Goal: Task Accomplishment & Management: Complete application form

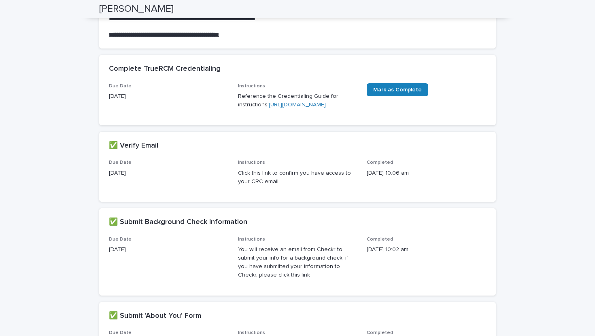
scroll to position [122, 0]
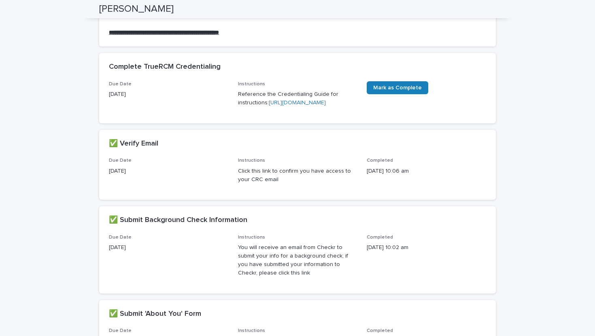
click at [277, 106] on link "[URL][DOMAIN_NAME]" at bounding box center [297, 103] width 57 height 6
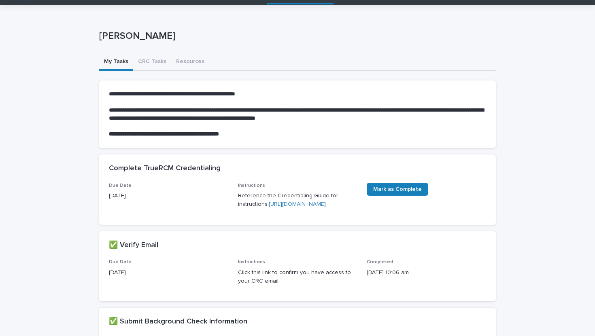
scroll to position [29, 0]
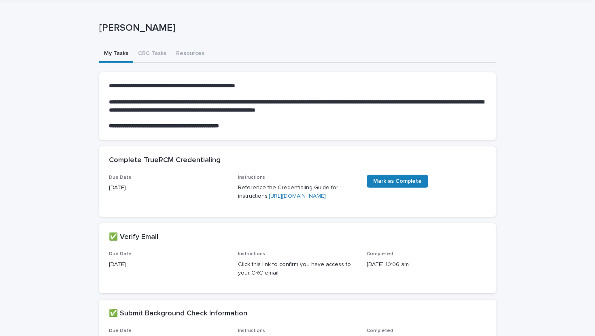
click at [291, 199] on link "[URL][DOMAIN_NAME]" at bounding box center [297, 197] width 57 height 6
click at [384, 183] on span "Mark as Complete" at bounding box center [397, 182] width 49 height 6
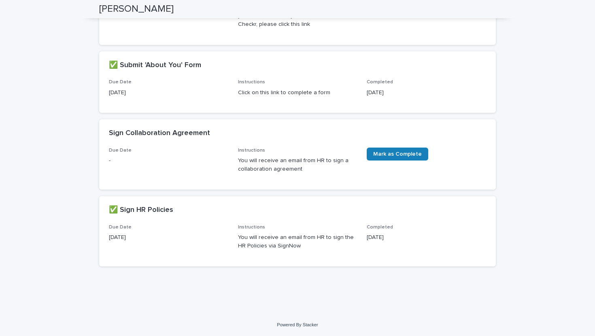
scroll to position [0, 0]
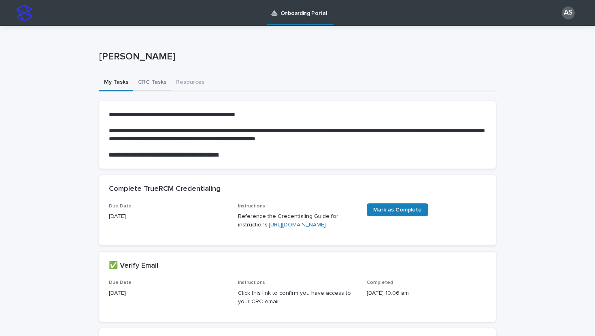
click at [146, 83] on button "CRC Tasks" at bounding box center [152, 82] width 38 height 17
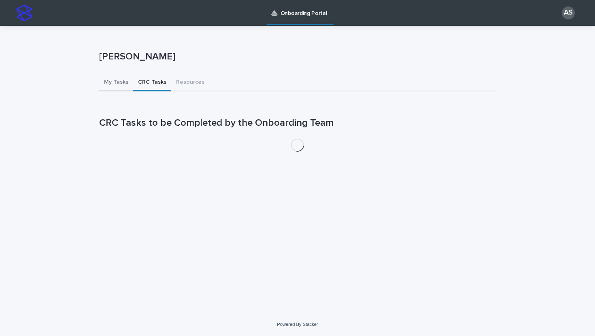
click at [108, 83] on button "My Tasks" at bounding box center [116, 82] width 34 height 17
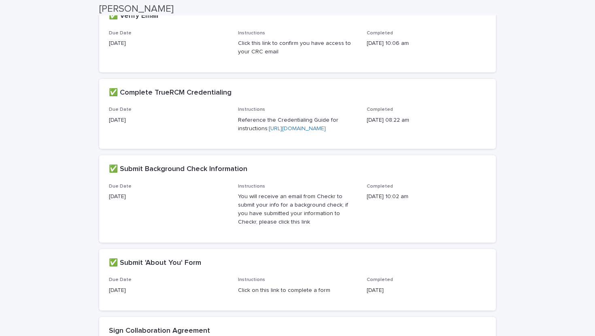
scroll to position [388, 0]
